Goal: Check status: Check status

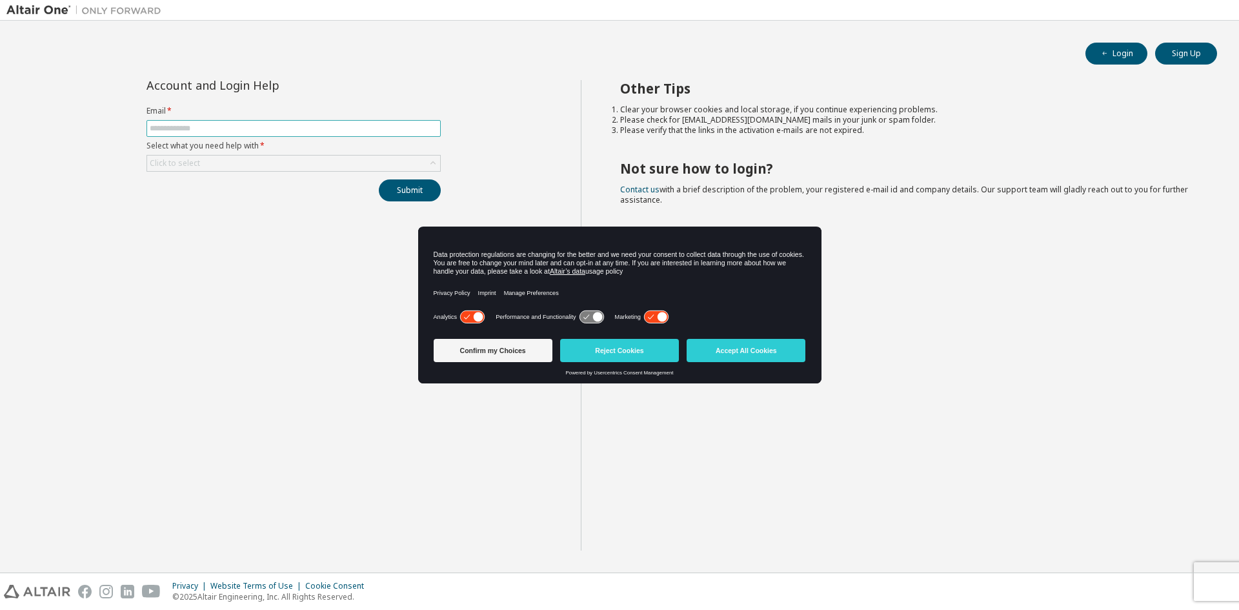
click at [242, 125] on input "text" at bounding box center [294, 128] width 288 height 10
type input "**********"
click at [408, 192] on button "Submit" at bounding box center [410, 190] width 62 height 22
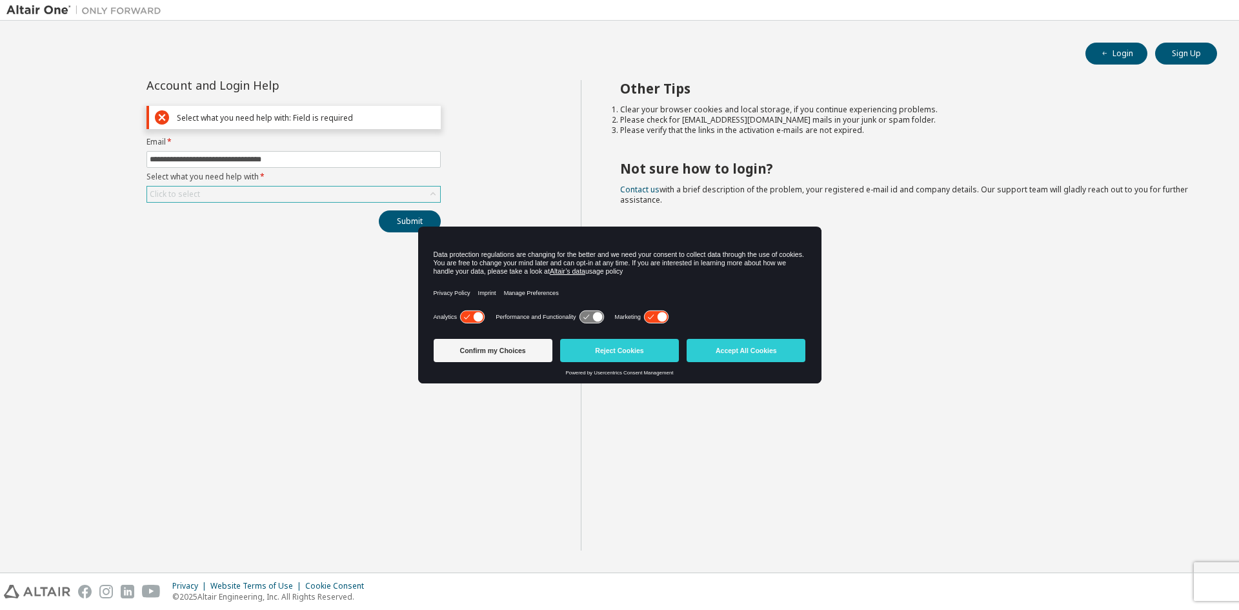
click at [285, 192] on div "Click to select" at bounding box center [293, 193] width 293 height 15
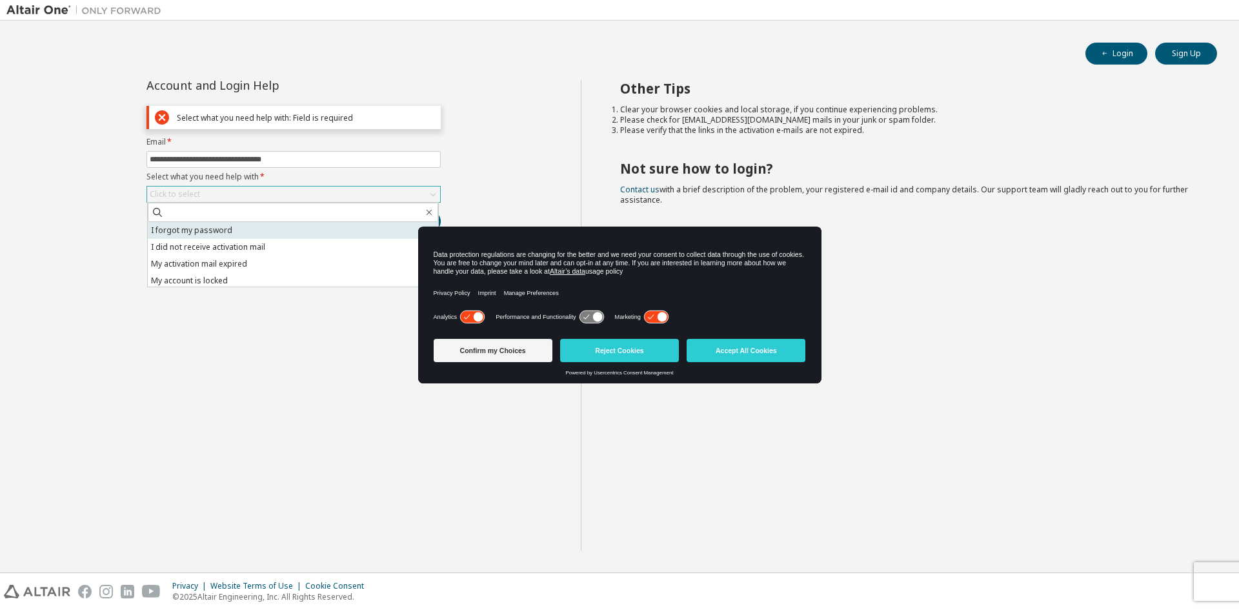
click at [214, 226] on li "I forgot my password" at bounding box center [293, 230] width 290 height 17
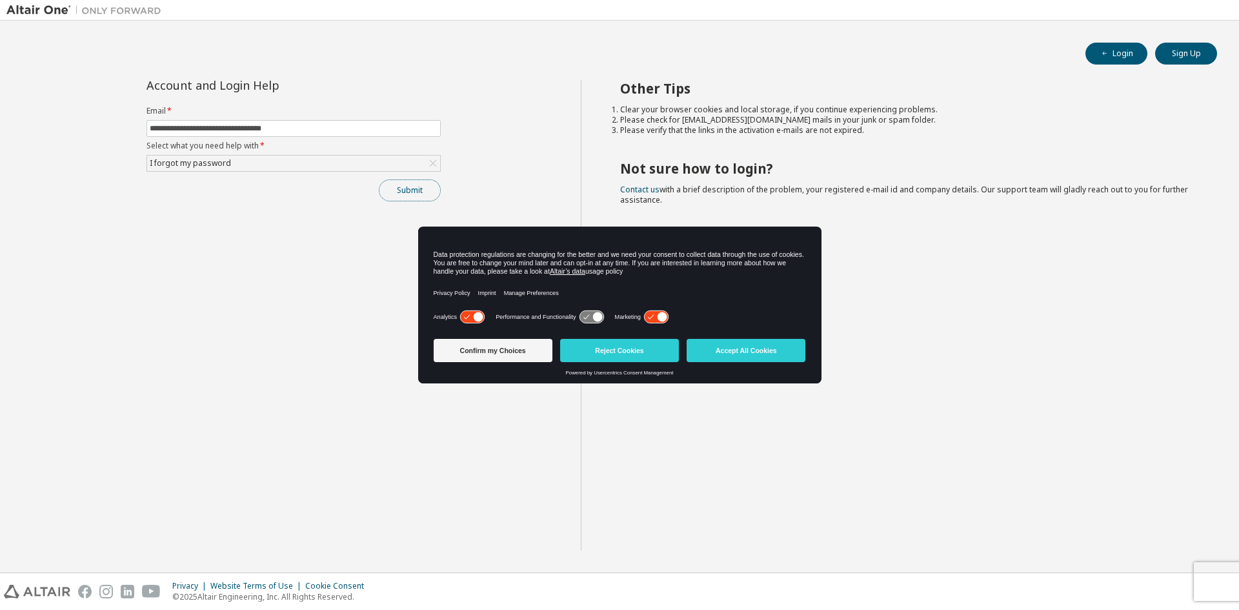
click at [419, 196] on button "Submit" at bounding box center [410, 190] width 62 height 22
click at [752, 345] on button "Accept All Cookies" at bounding box center [745, 350] width 119 height 23
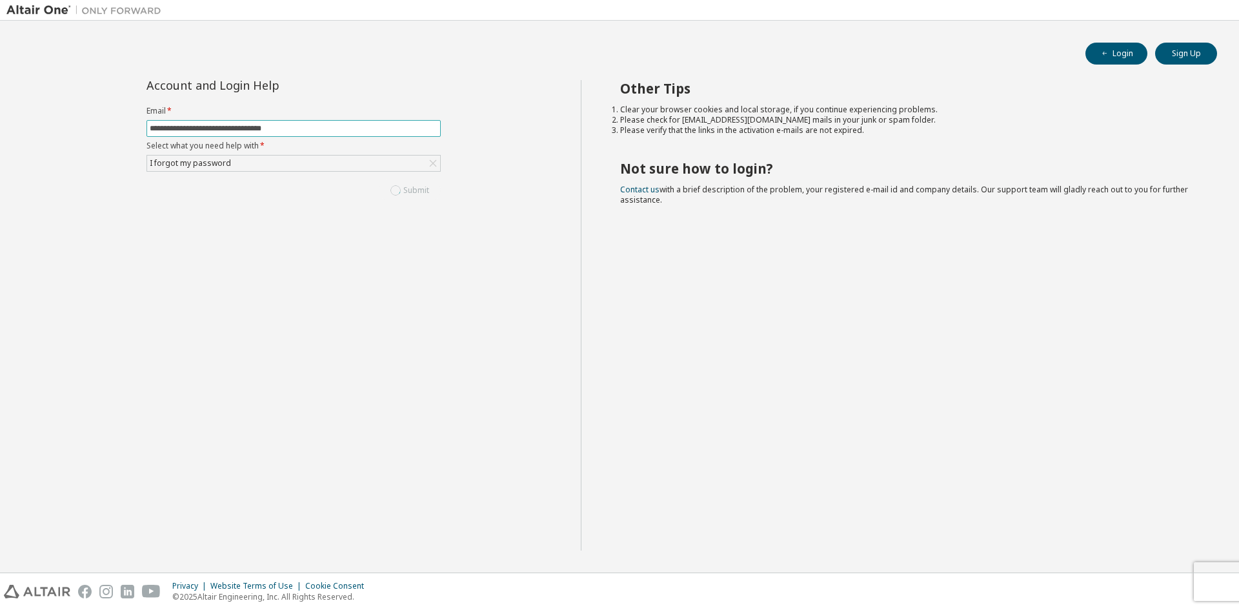
click at [319, 126] on input "**********" at bounding box center [294, 128] width 288 height 10
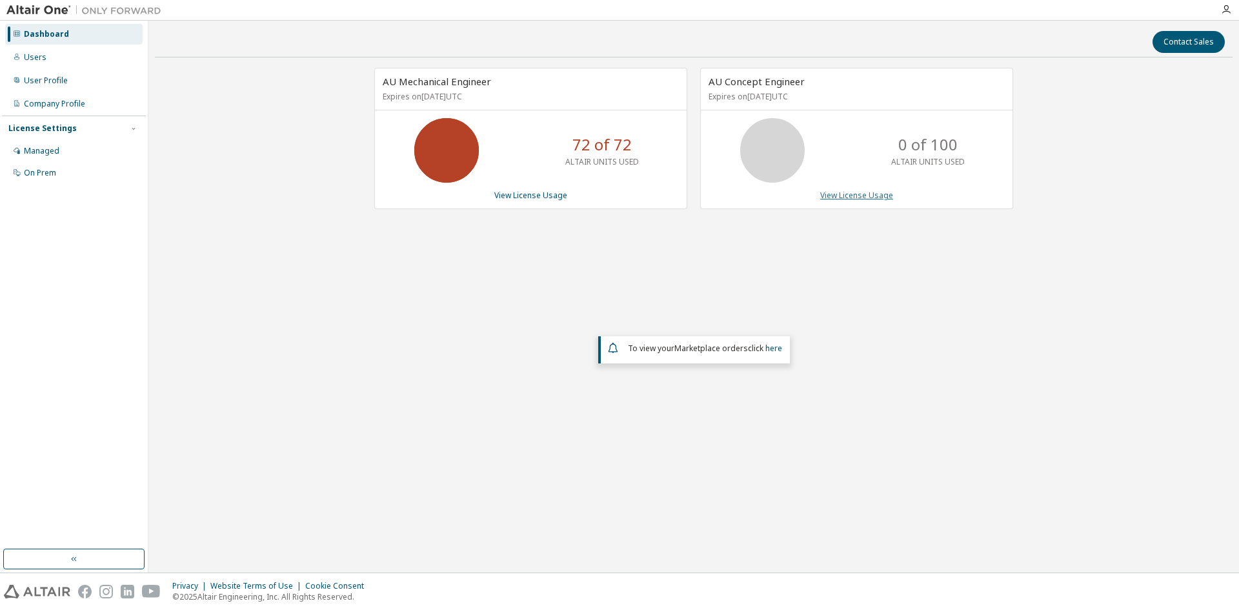
click at [854, 197] on link "View License Usage" at bounding box center [856, 195] width 73 height 11
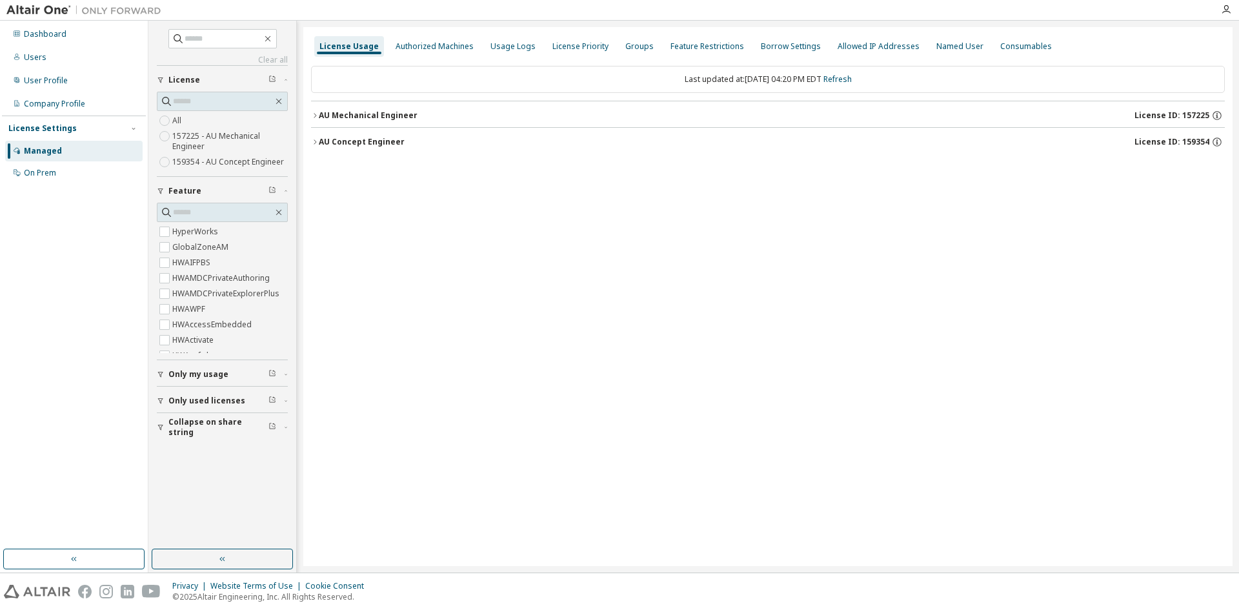
click at [321, 143] on div "AU Concept Engineer" at bounding box center [362, 142] width 86 height 10
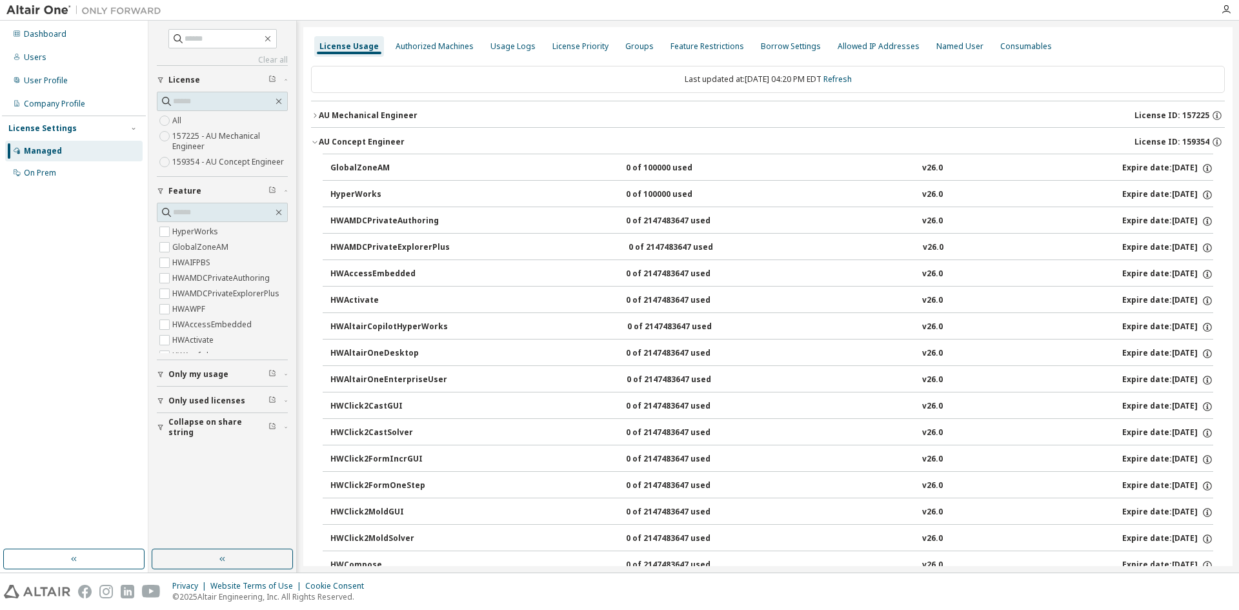
click at [316, 107] on button "AU Mechanical Engineer License ID: 157225" at bounding box center [768, 115] width 914 height 28
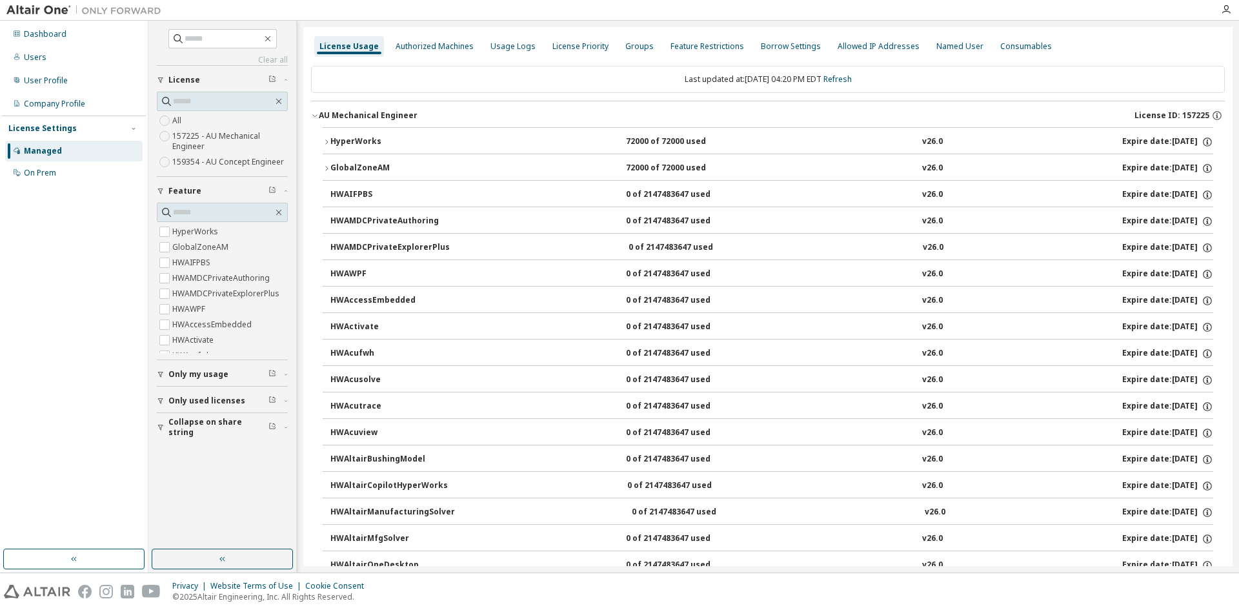
click at [316, 107] on button "AU Mechanical Engineer License ID: 157225" at bounding box center [768, 115] width 914 height 28
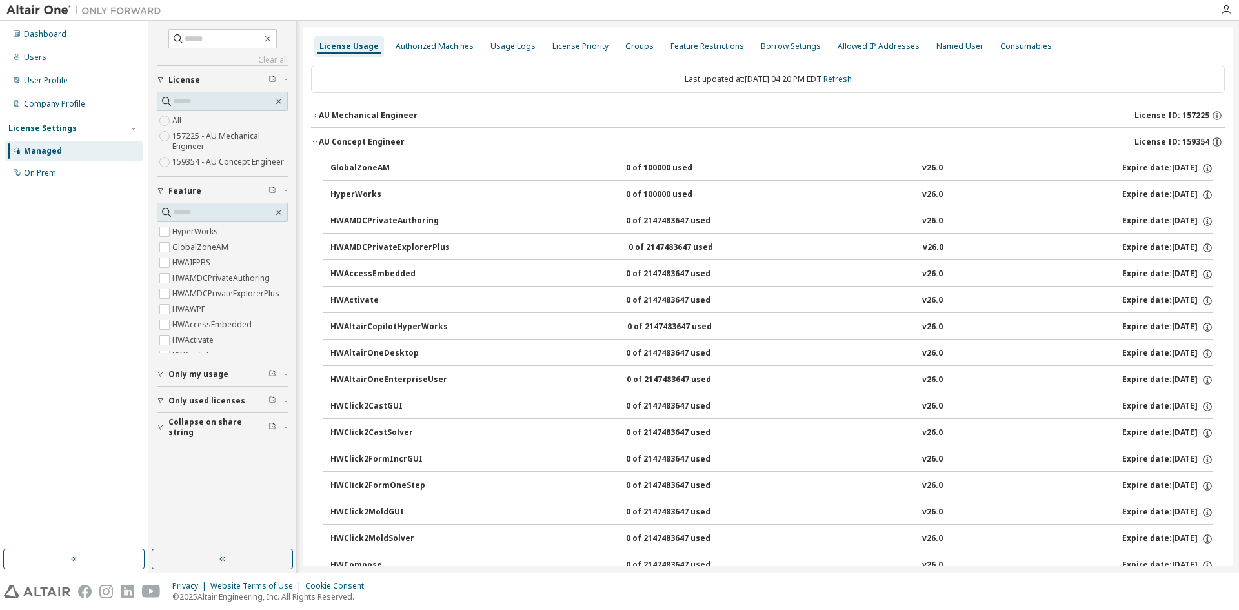
click at [317, 141] on icon "button" at bounding box center [315, 142] width 8 height 8
